Goal: Find contact information: Find contact information

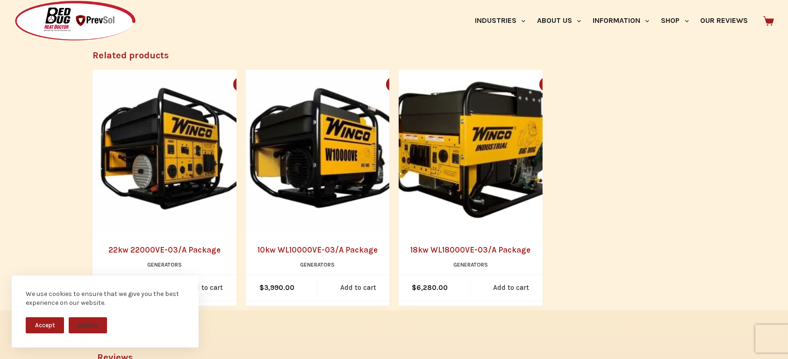
scroll to position [1469, 0]
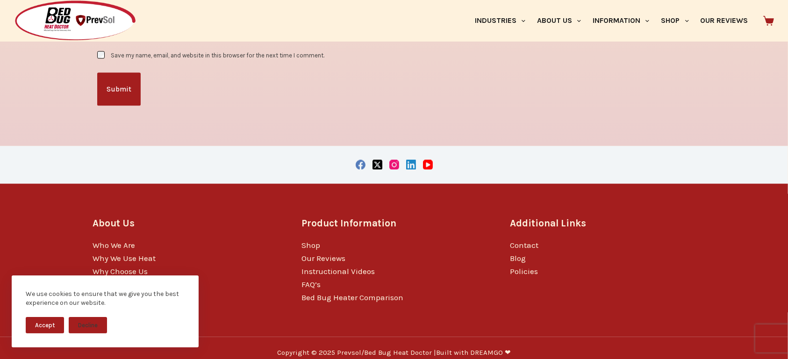
click at [43, 326] on button "Accept" at bounding box center [45, 325] width 38 height 16
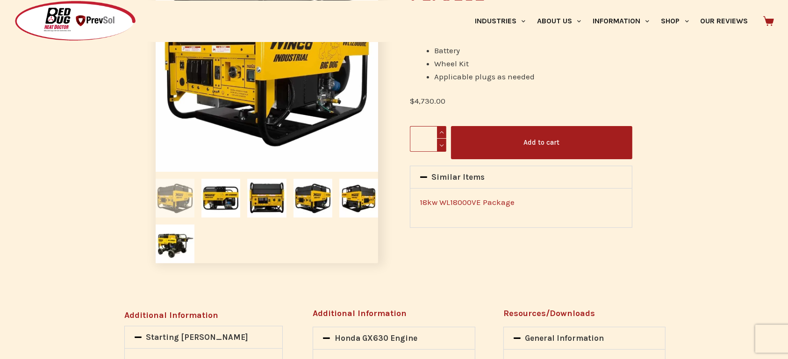
scroll to position [0, 0]
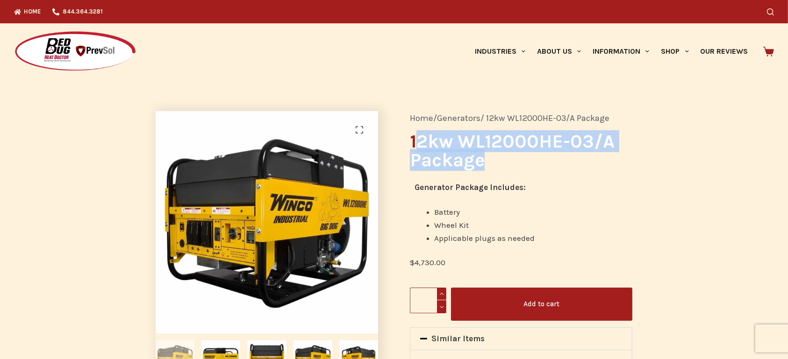
drag, startPoint x: 481, startPoint y: 162, endPoint x: 413, endPoint y: 143, distance: 69.9
click at [413, 143] on h1 "12kw WL12000HE-03/A Package" at bounding box center [521, 150] width 223 height 37
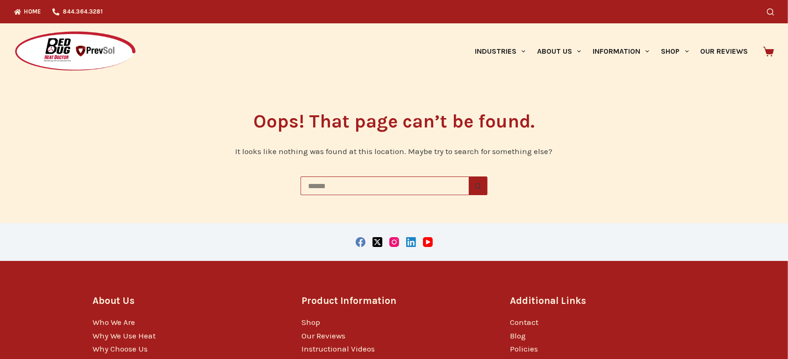
scroll to position [87, 0]
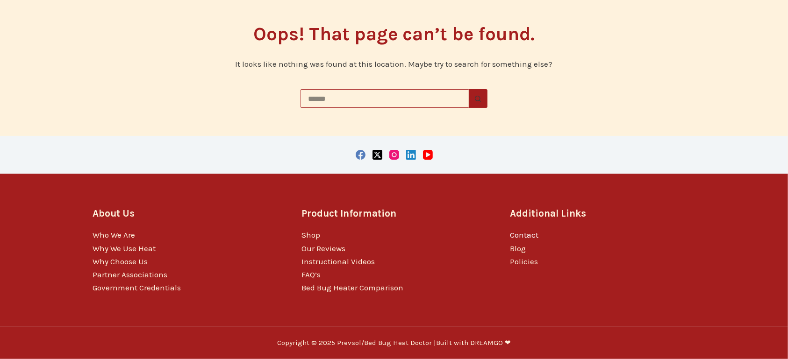
click at [531, 237] on link "Contact" at bounding box center [524, 234] width 29 height 9
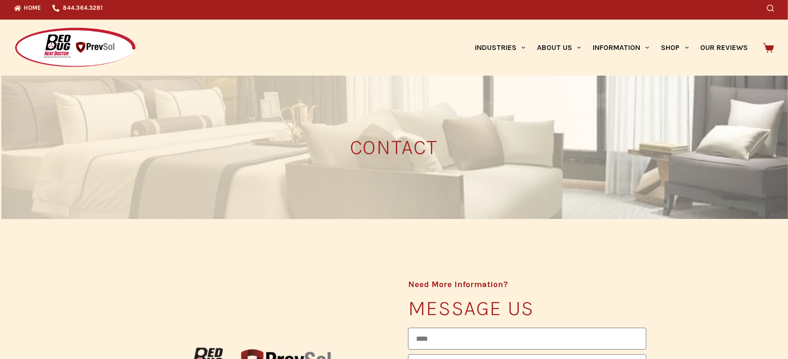
scroll to position [1, 0]
